Goal: Transaction & Acquisition: Book appointment/travel/reservation

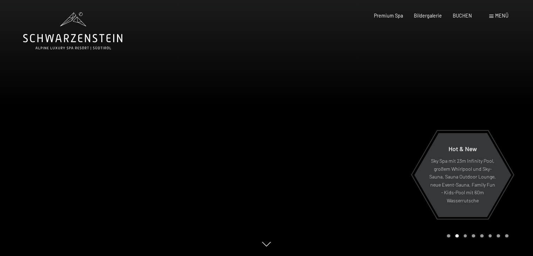
click at [505, 15] on span "Menü" at bounding box center [502, 16] width 13 height 6
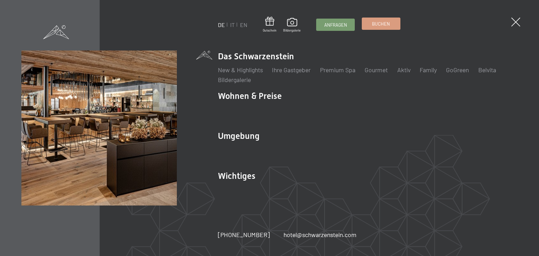
click at [374, 27] on span "Buchen" at bounding box center [381, 24] width 18 height 6
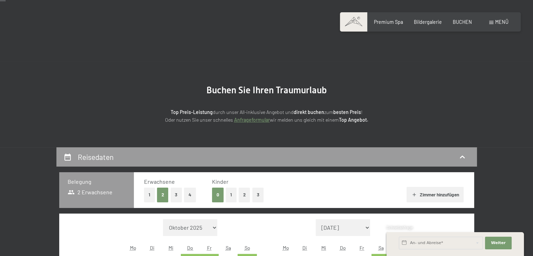
scroll to position [116, 0]
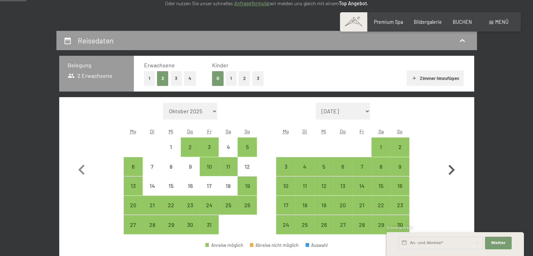
click at [450, 167] on icon "button" at bounding box center [452, 170] width 6 height 10
select select "2025-11-01"
select select "2025-12-01"
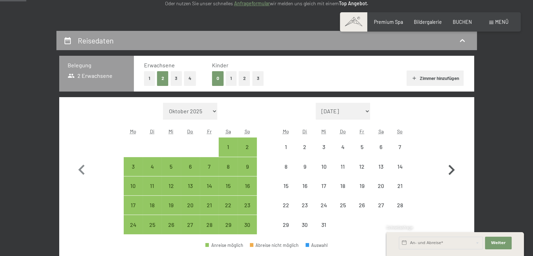
select select "2025-11-01"
select select "2025-12-01"
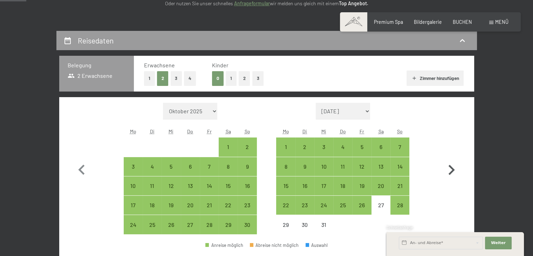
click at [450, 167] on icon "button" at bounding box center [452, 170] width 6 height 10
select select "2025-12-01"
select select "2026-01-01"
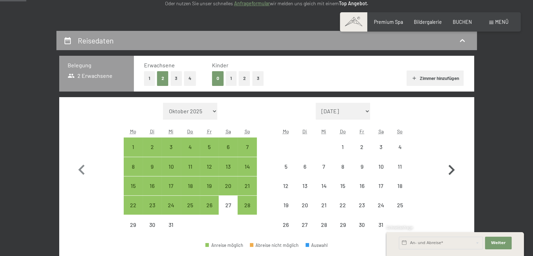
click at [450, 167] on icon "button" at bounding box center [452, 170] width 6 height 10
select select "2026-01-01"
select select "2026-02-01"
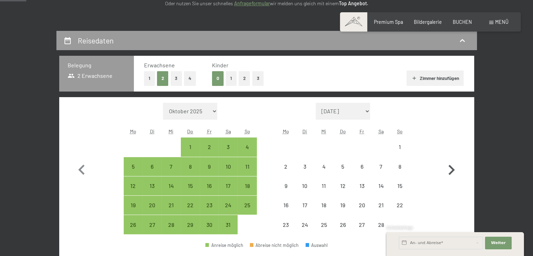
select select "2026-01-01"
select select "2026-02-01"
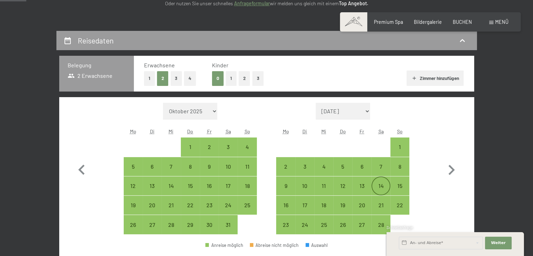
click at [384, 184] on div "14" at bounding box center [381, 192] width 18 height 18
select select "2026-01-01"
select select "2026-02-01"
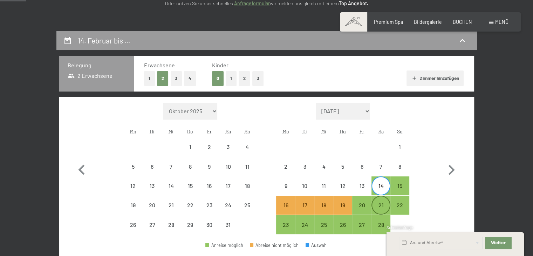
click at [378, 204] on div "21" at bounding box center [381, 211] width 18 height 18
select select "2026-01-01"
select select "2026-02-01"
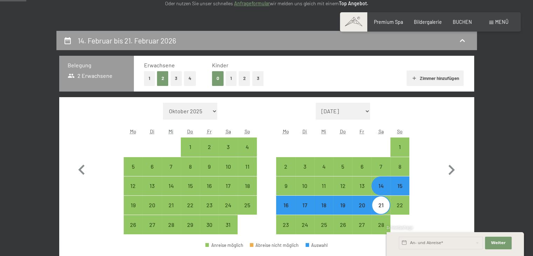
click at [425, 205] on div "Monat/Jahr Oktober 2025 November 2025 Dezember 2025 Januar 2026 Februar 2026 Mä…" at bounding box center [267, 169] width 390 height 132
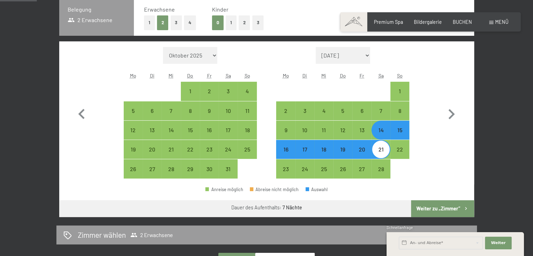
scroll to position [173, 0]
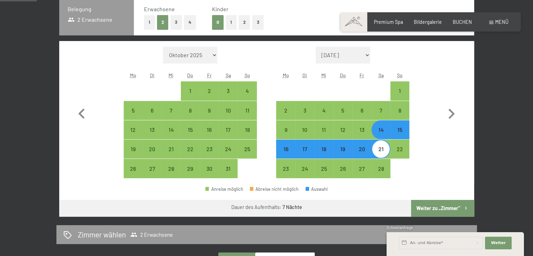
click at [428, 203] on button "Weiter zu „Zimmer“" at bounding box center [442, 208] width 63 height 17
select select "2026-01-01"
select select "2026-02-01"
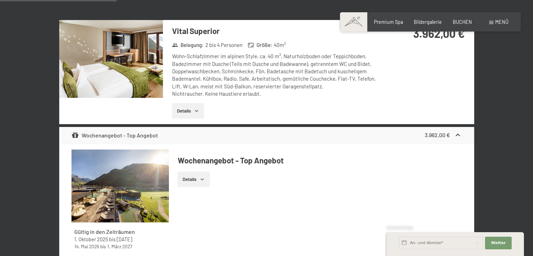
scroll to position [497, 0]
